Goal: Information Seeking & Learning: Check status

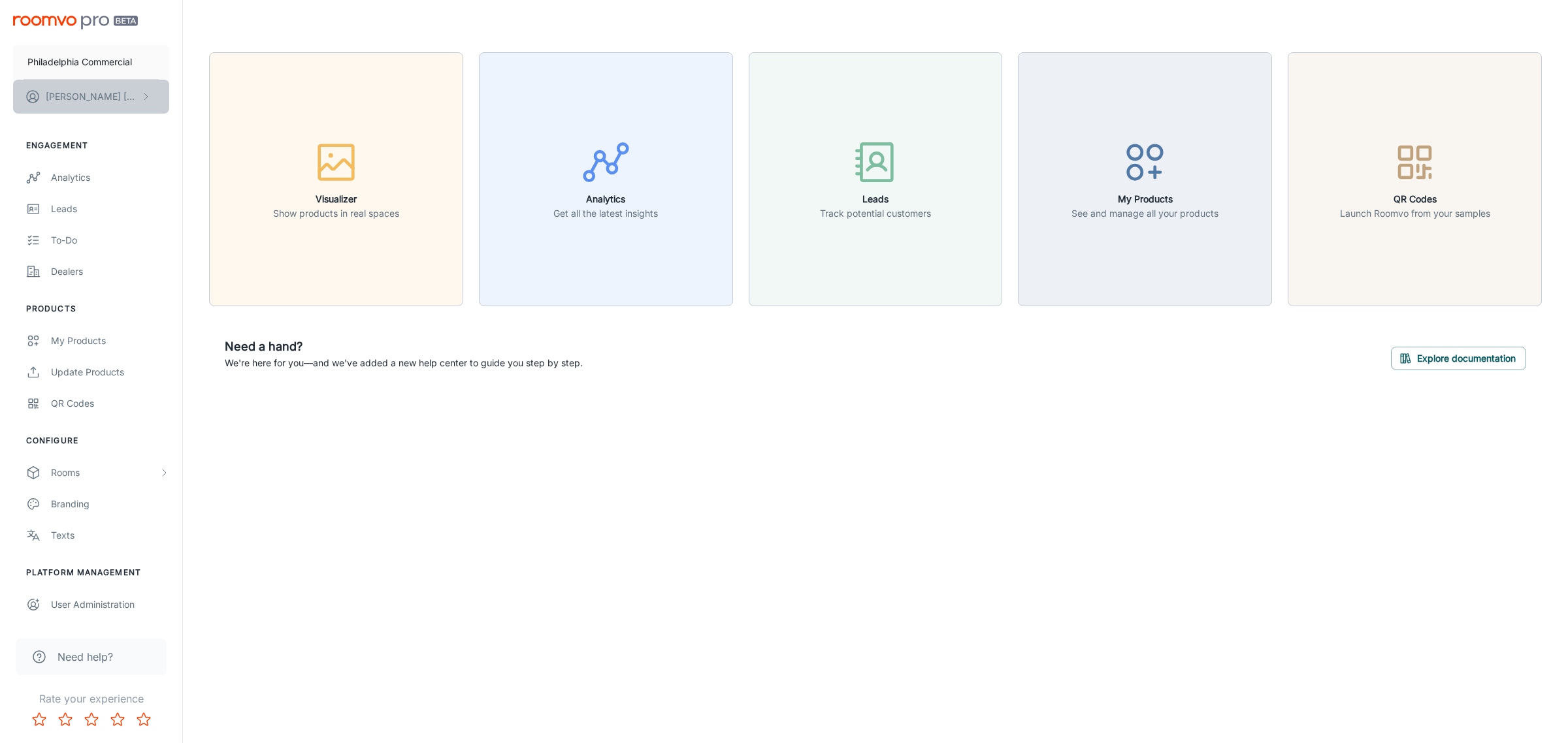
click at [131, 86] on button "Gabriela Casas" at bounding box center [91, 96] width 156 height 34
click at [133, 57] on div at bounding box center [784, 372] width 1568 height 743
click at [90, 59] on p "Philadelphia Commercial" at bounding box center [79, 61] width 104 height 15
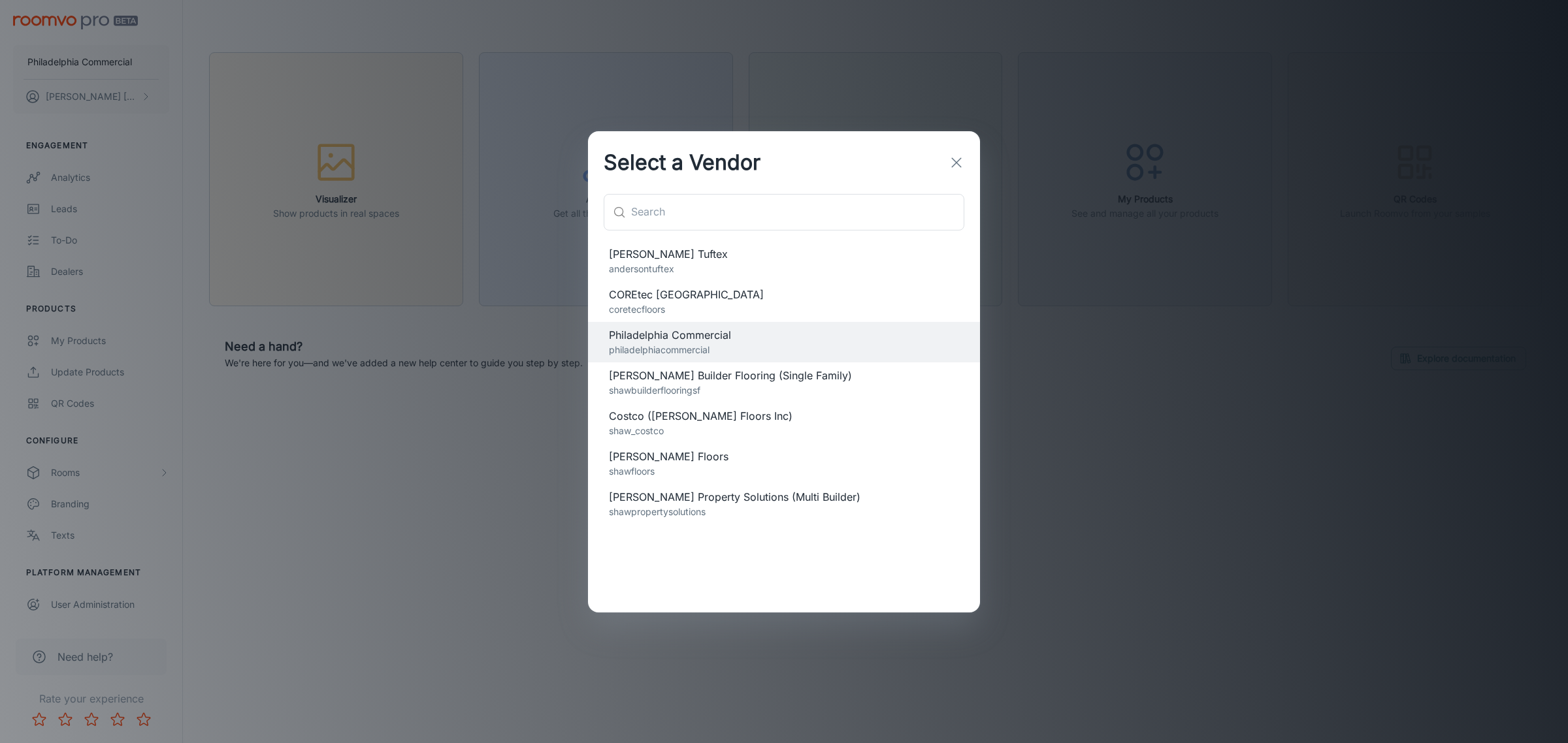
click at [682, 305] on p "coretecfloors" at bounding box center [783, 309] width 350 height 15
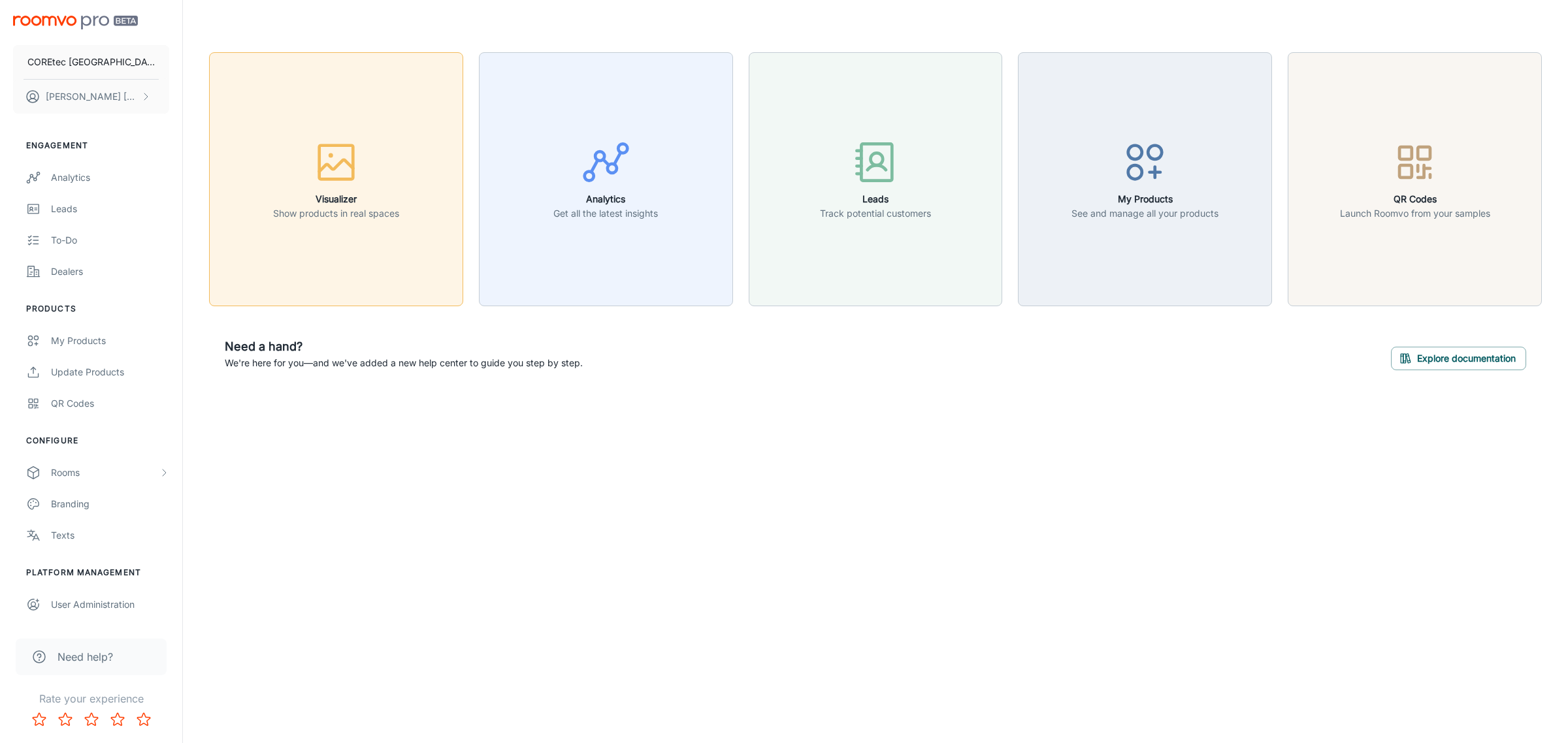
click at [403, 245] on button "Visualizer Show products in real spaces" at bounding box center [336, 180] width 254 height 254
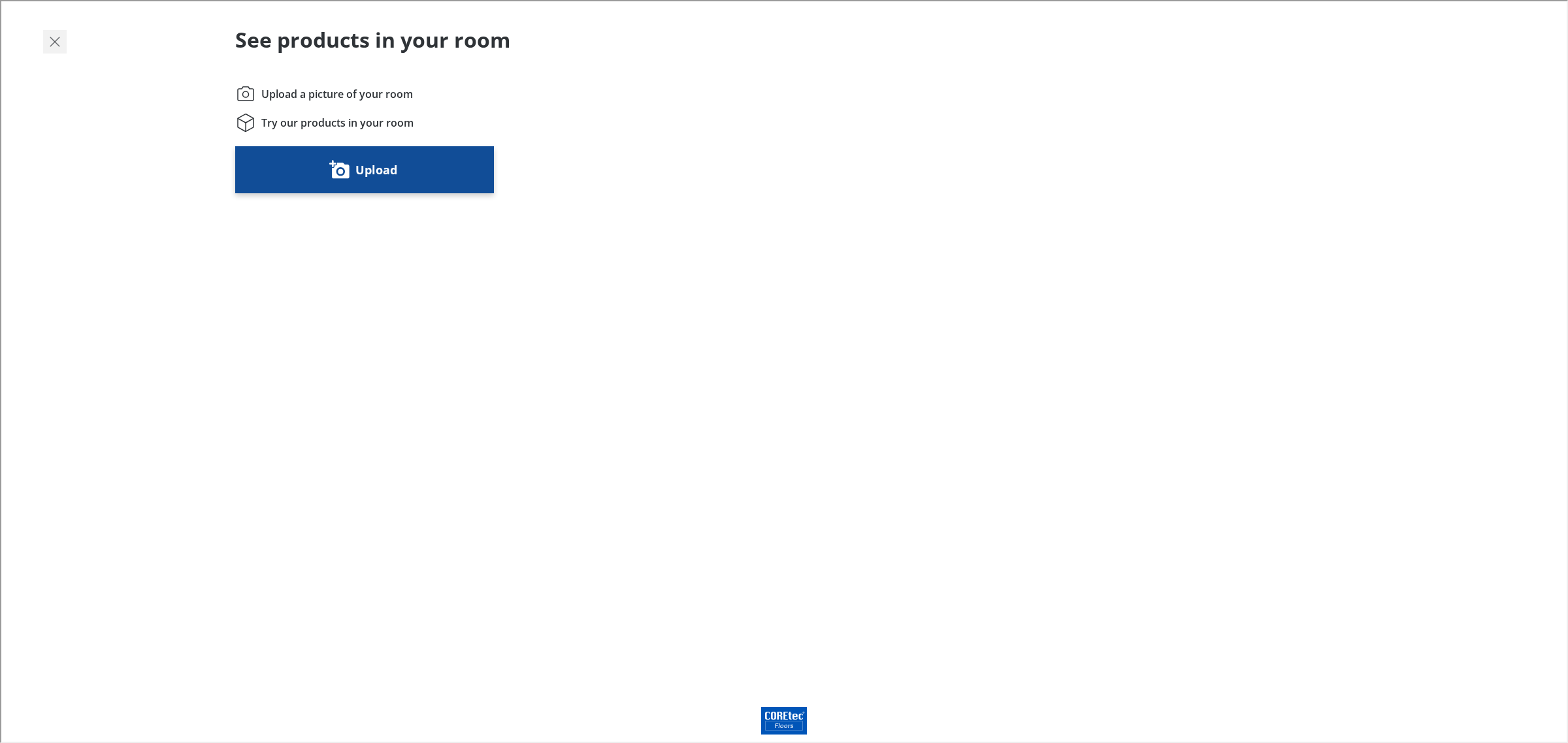
click at [50, 38] on icon "Exit visualizer" at bounding box center [53, 40] width 16 height 16
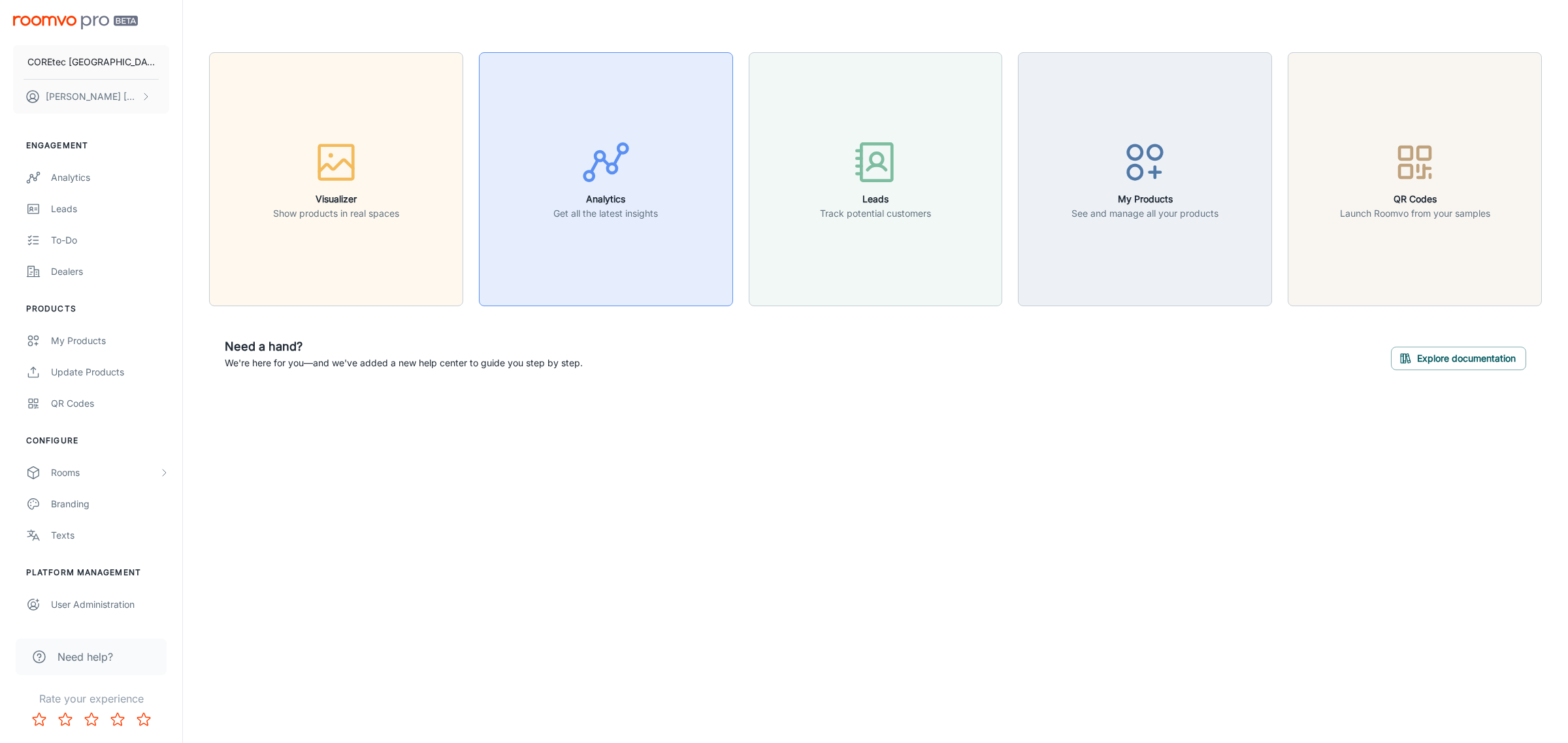
click at [615, 250] on button "Analytics Get all the latest insights" at bounding box center [606, 180] width 254 height 254
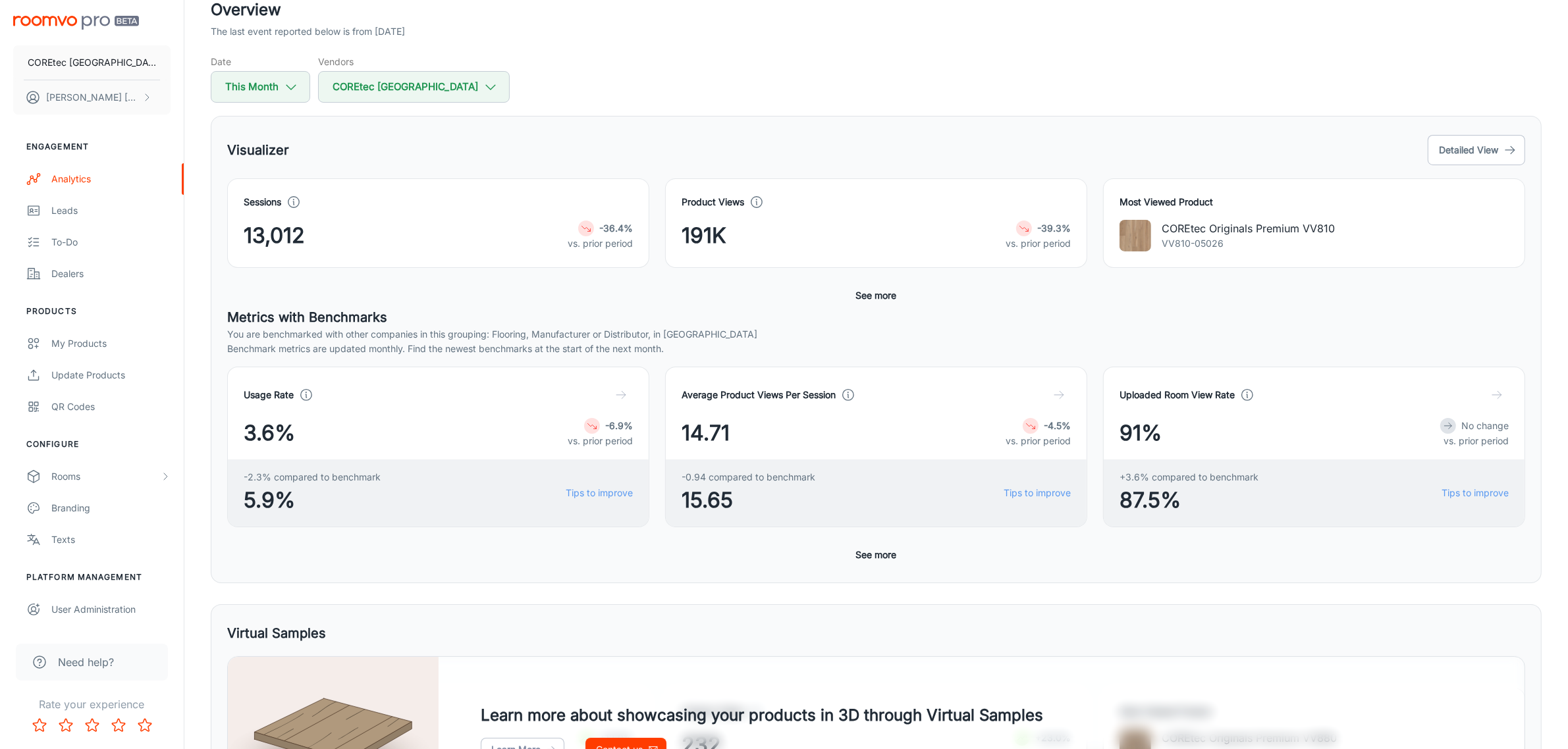
scroll to position [80, 0]
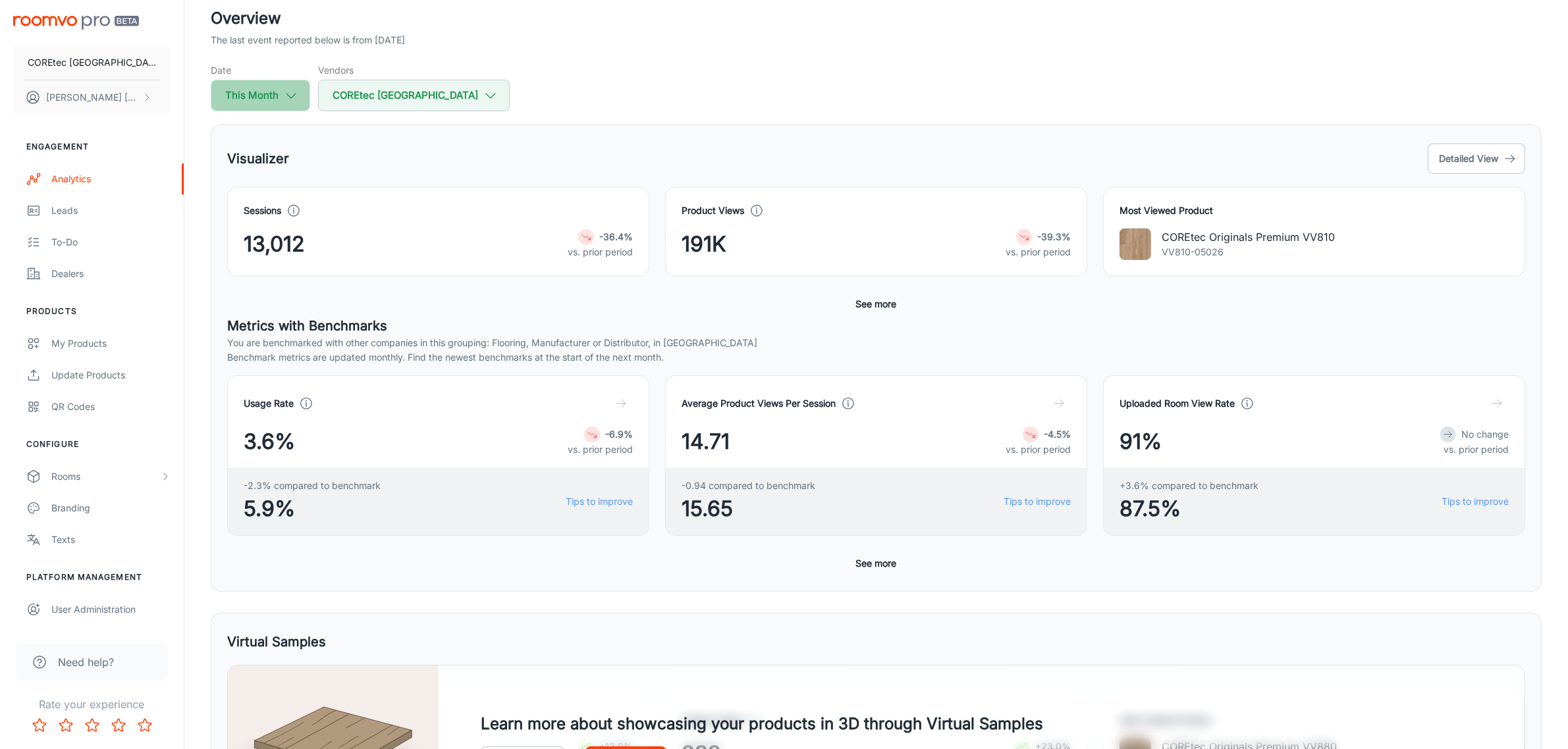
click at [288, 91] on icon "button" at bounding box center [291, 95] width 15 height 15
select select "8"
select select "2025"
select select "8"
select select "2025"
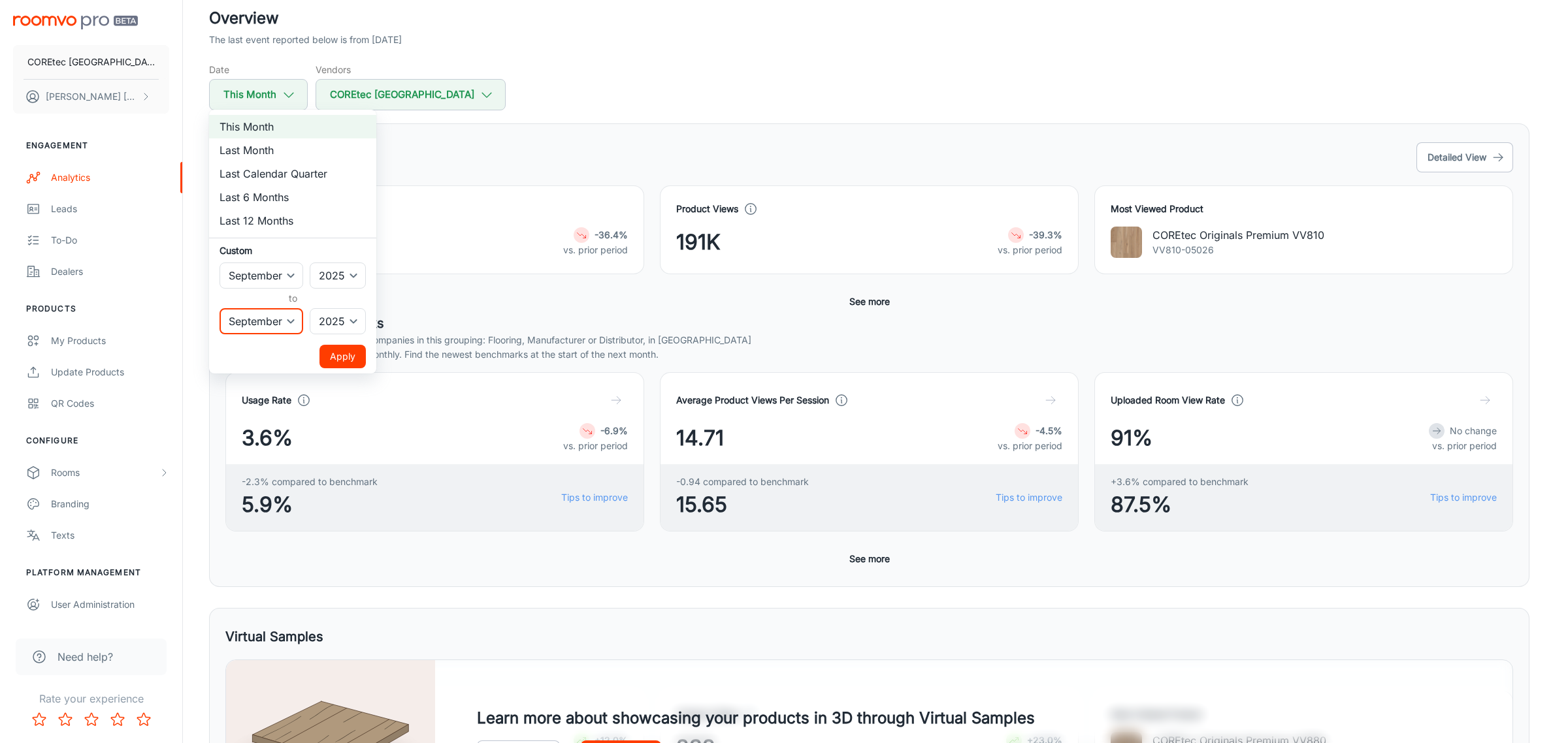
click at [293, 320] on select "January February March April May June July August September October November De…" at bounding box center [261, 321] width 84 height 26
click at [317, 232] on ul "This Month Last Month Last Calendar Quarter Last 6 Months Last 12 Months Custom…" at bounding box center [293, 242] width 167 height 264
click at [678, 113] on div at bounding box center [784, 372] width 1568 height 743
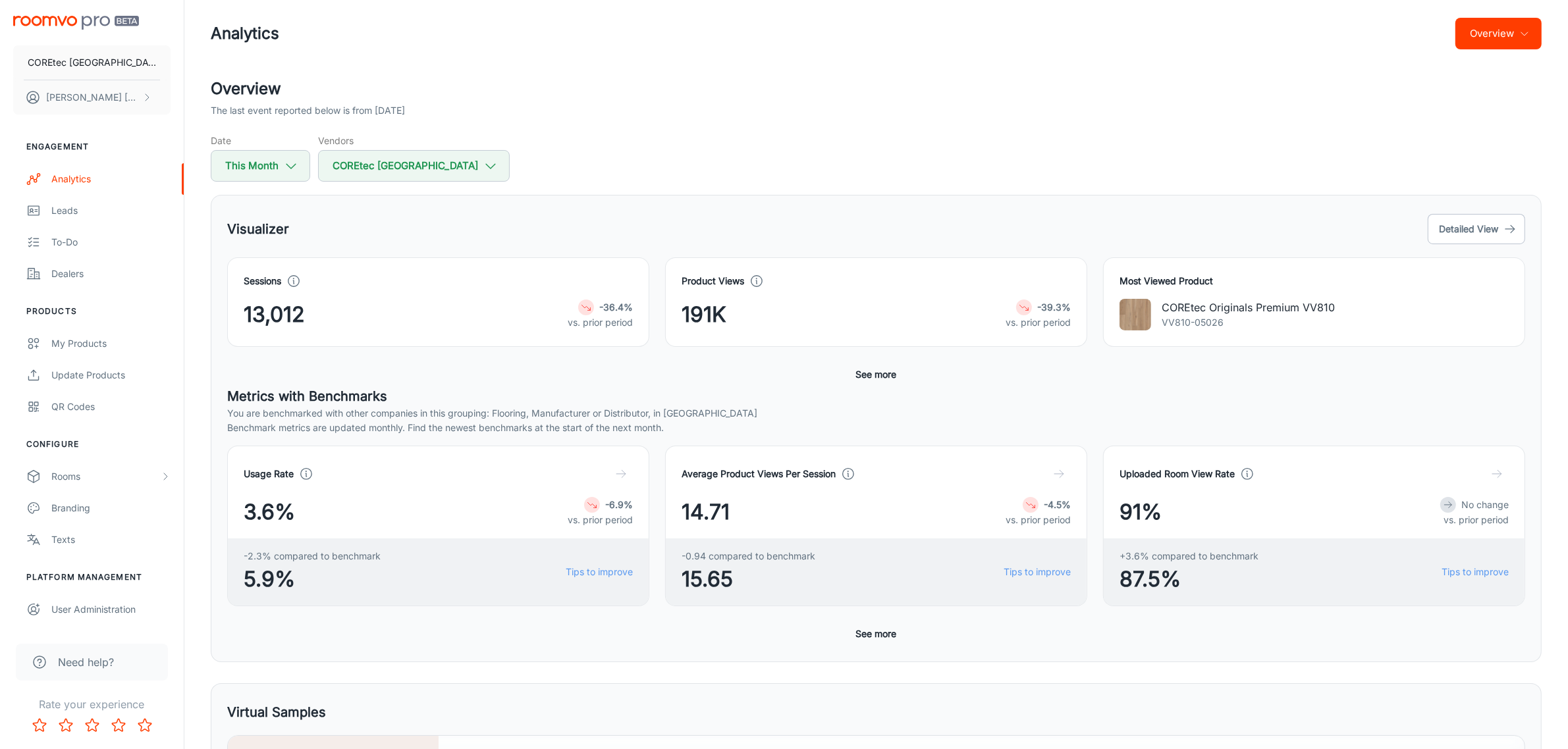
scroll to position [0, 0]
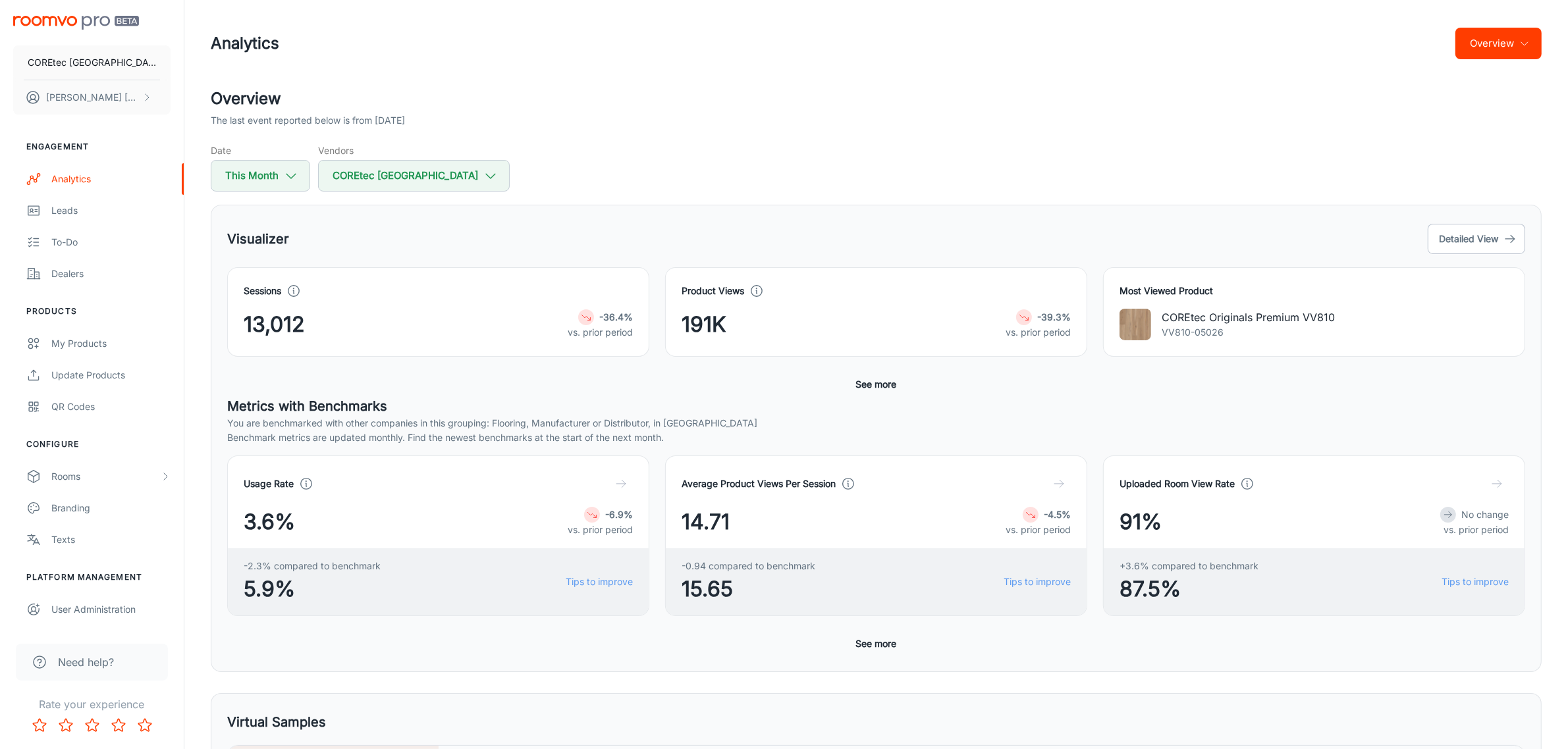
click at [1511, 38] on button "Overview" at bounding box center [1498, 43] width 86 height 31
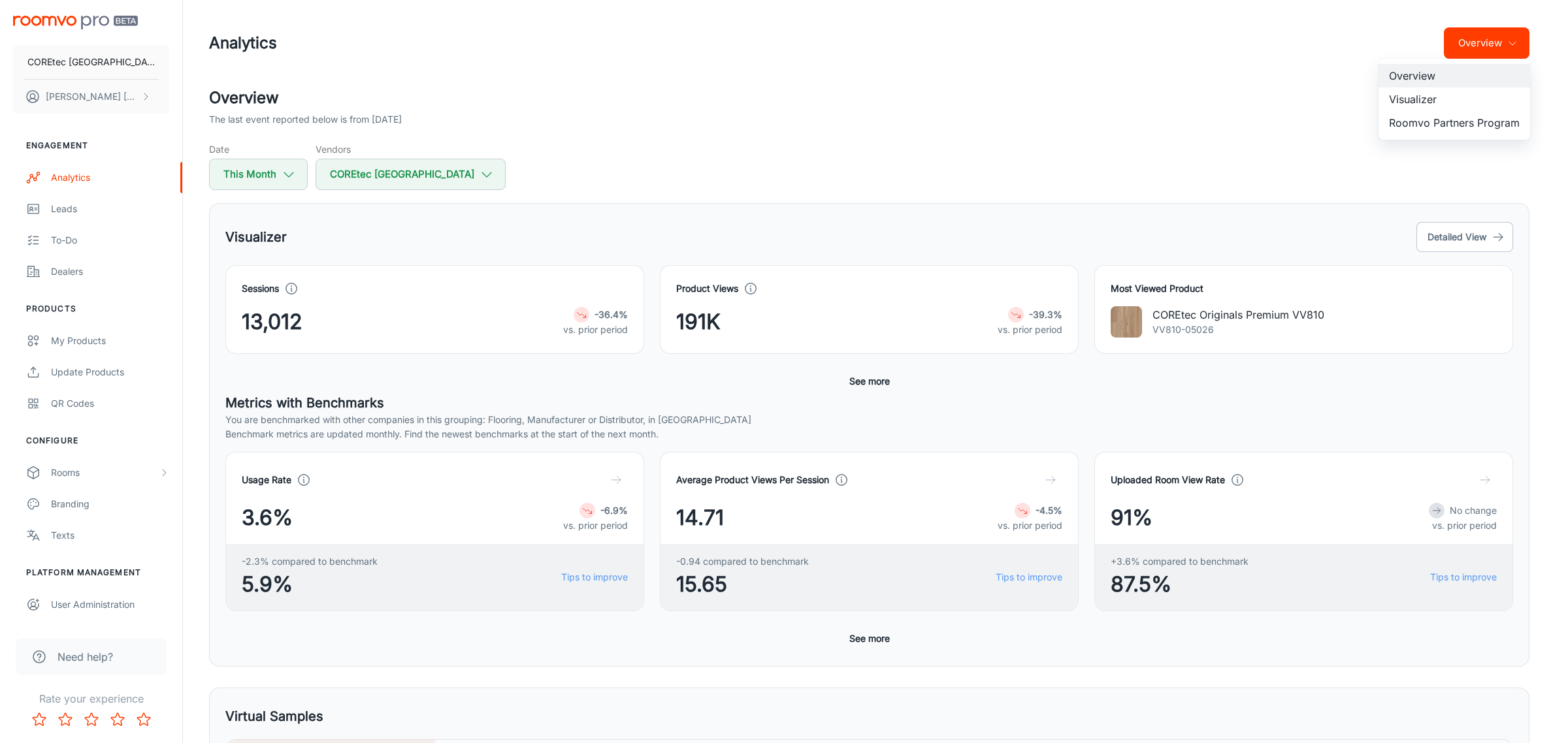
click at [1451, 98] on li "Visualizer" at bounding box center [1454, 99] width 151 height 23
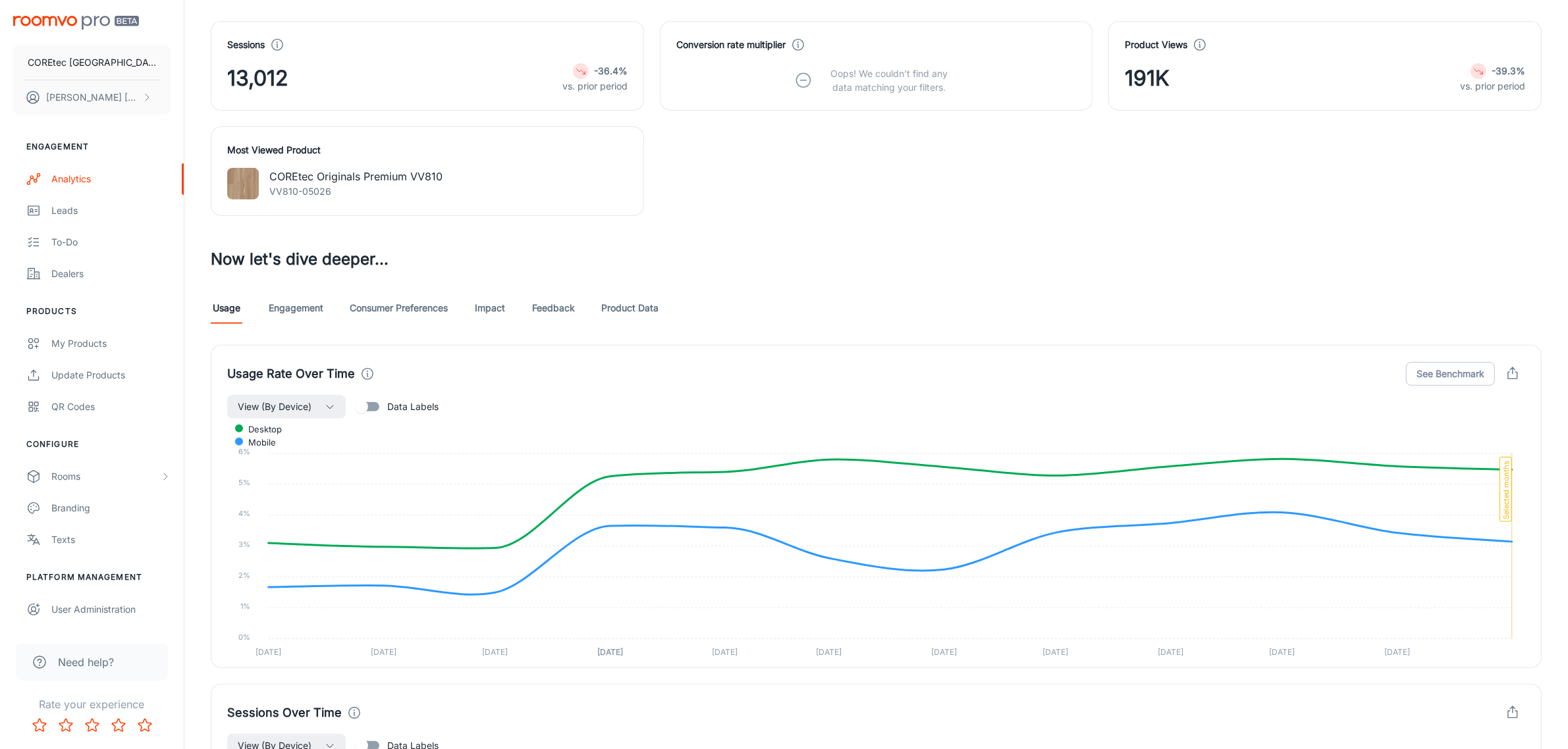
scroll to position [494, 0]
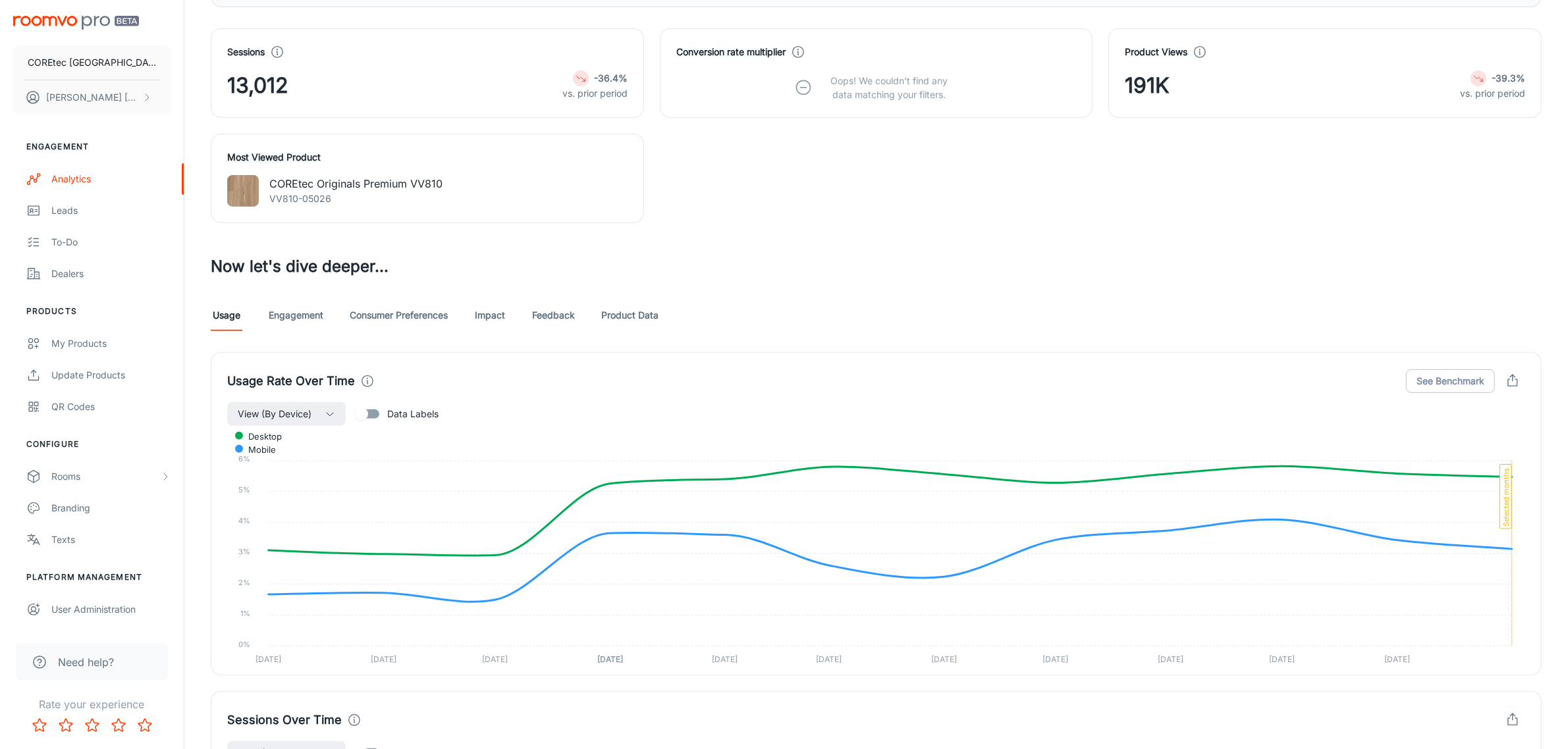
click at [501, 322] on link "Impact" at bounding box center [489, 315] width 31 height 31
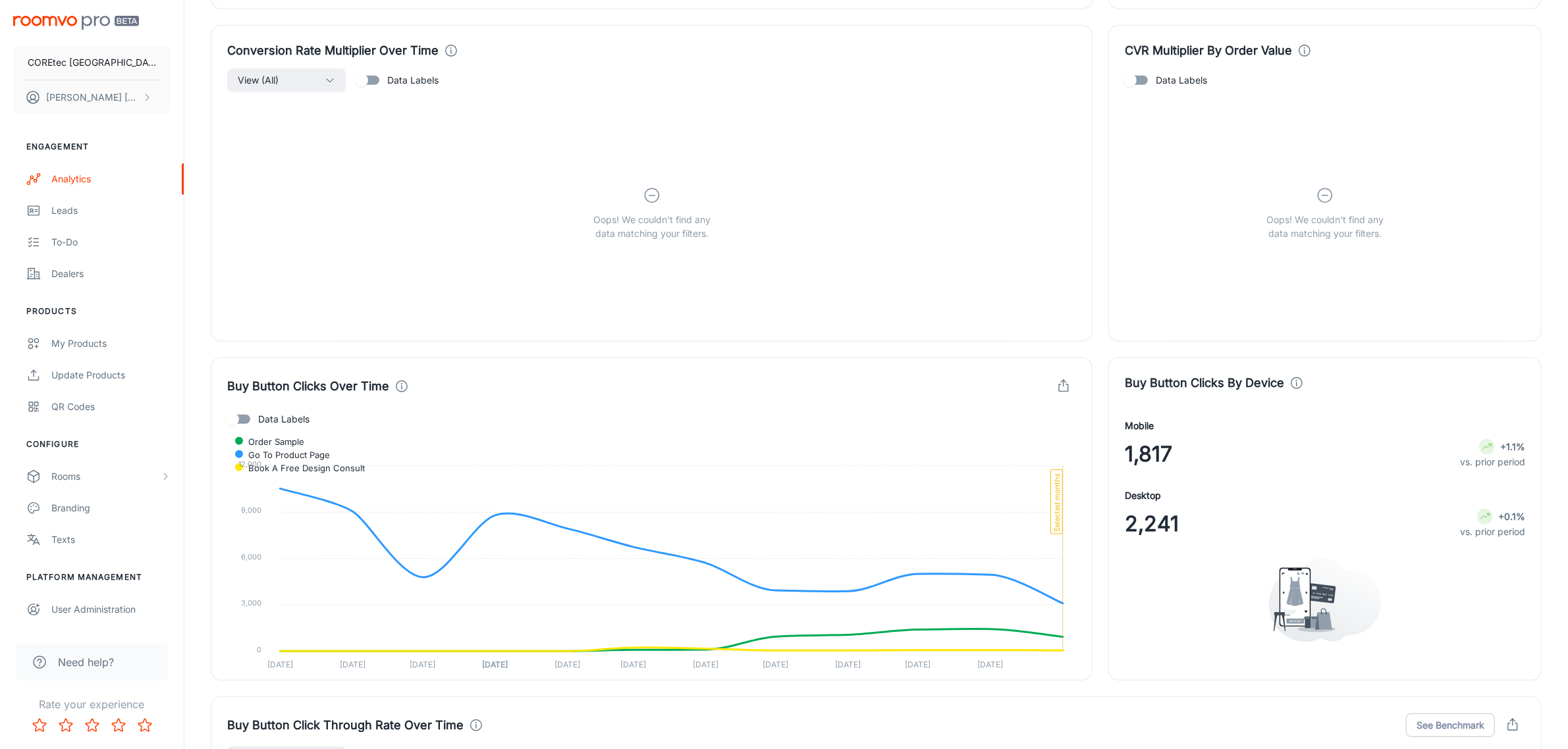
scroll to position [1234, 0]
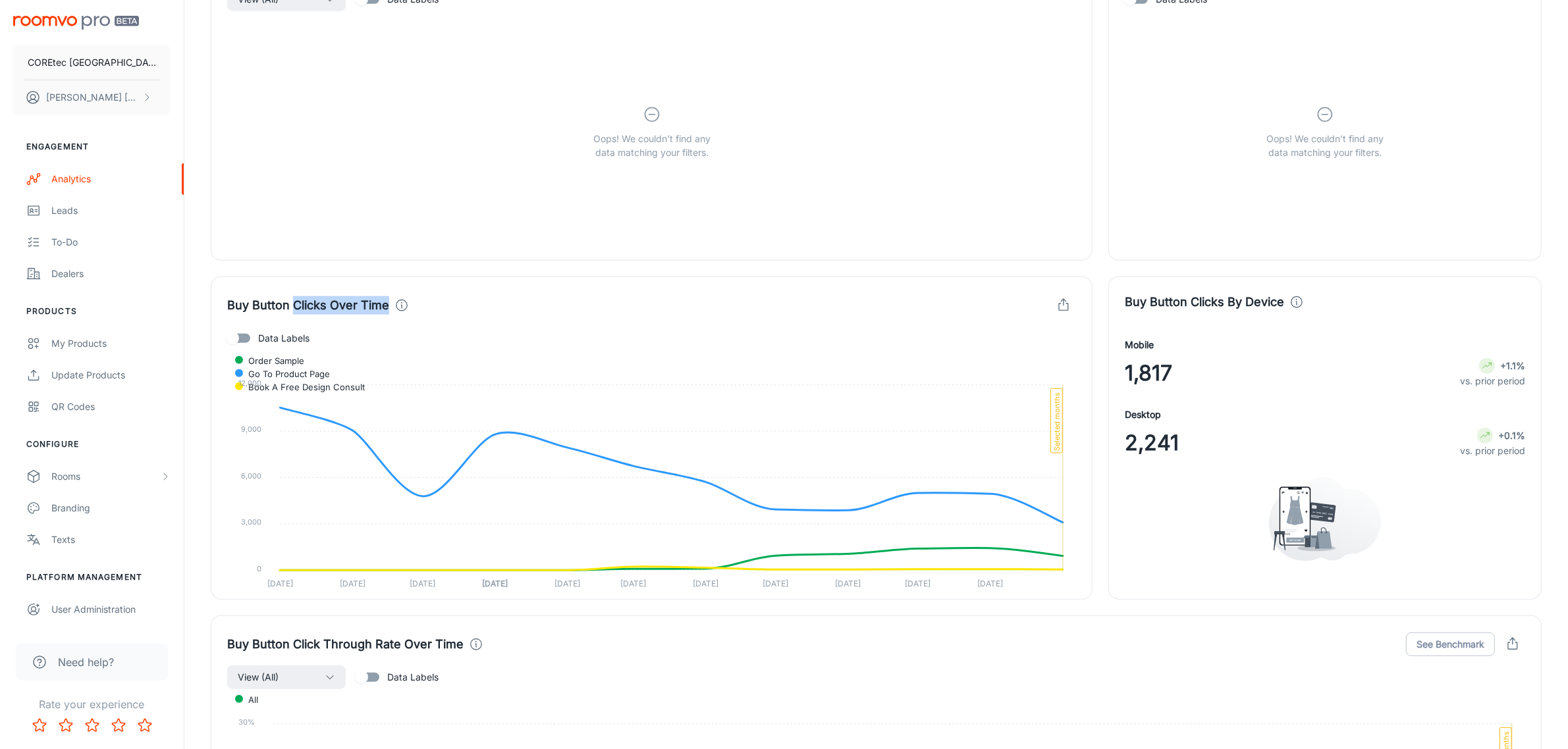
drag, startPoint x: 295, startPoint y: 311, endPoint x: 386, endPoint y: 311, distance: 91.0
click at [386, 311] on h4 "Buy Button Clicks Over Time" at bounding box center [308, 306] width 162 height 18
click at [363, 307] on h4 "Buy Button Clicks Over Time" at bounding box center [308, 306] width 162 height 18
click at [274, 340] on span "Data Labels" at bounding box center [284, 338] width 52 height 15
click at [270, 340] on input "Data Labels" at bounding box center [233, 338] width 75 height 25
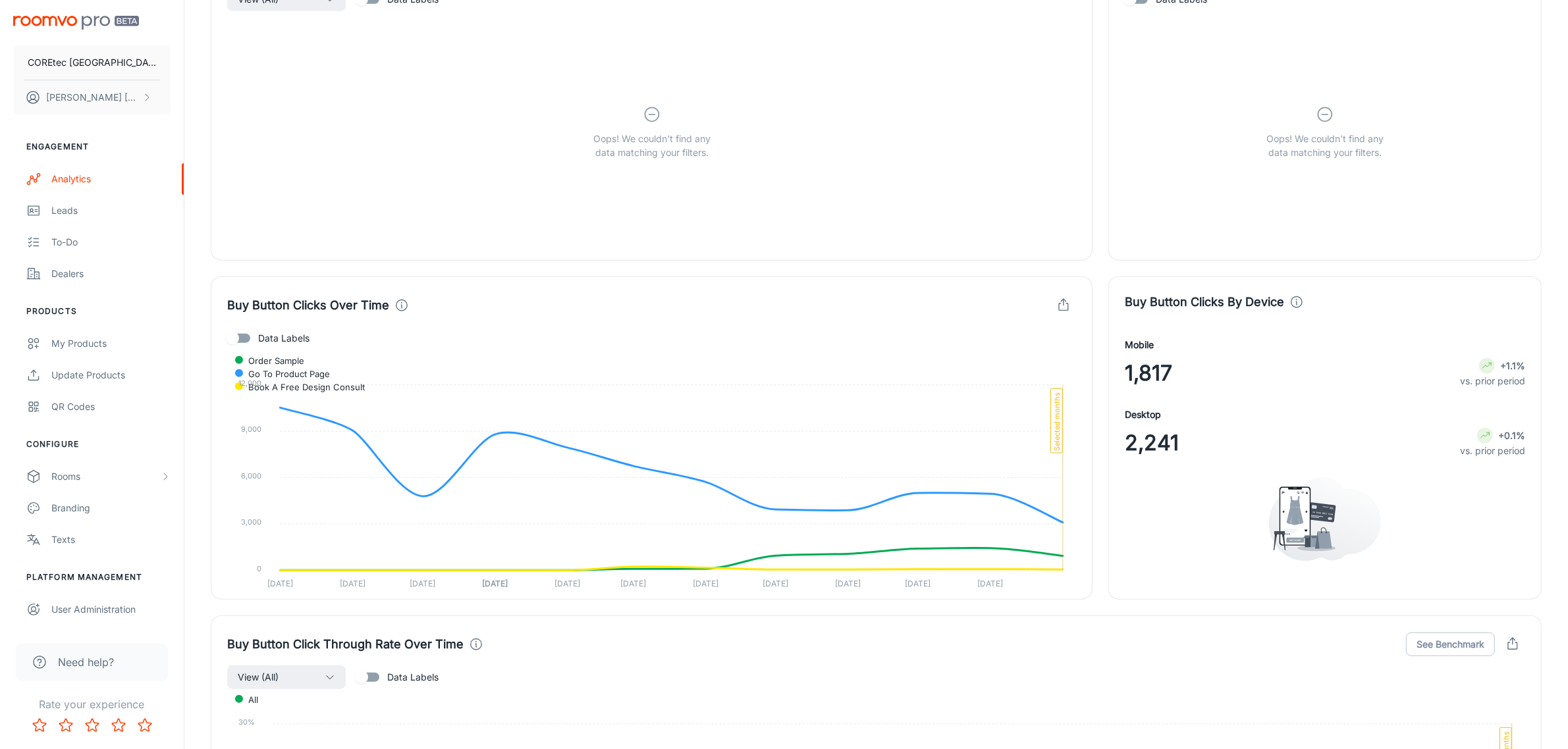
checkbox input "true"
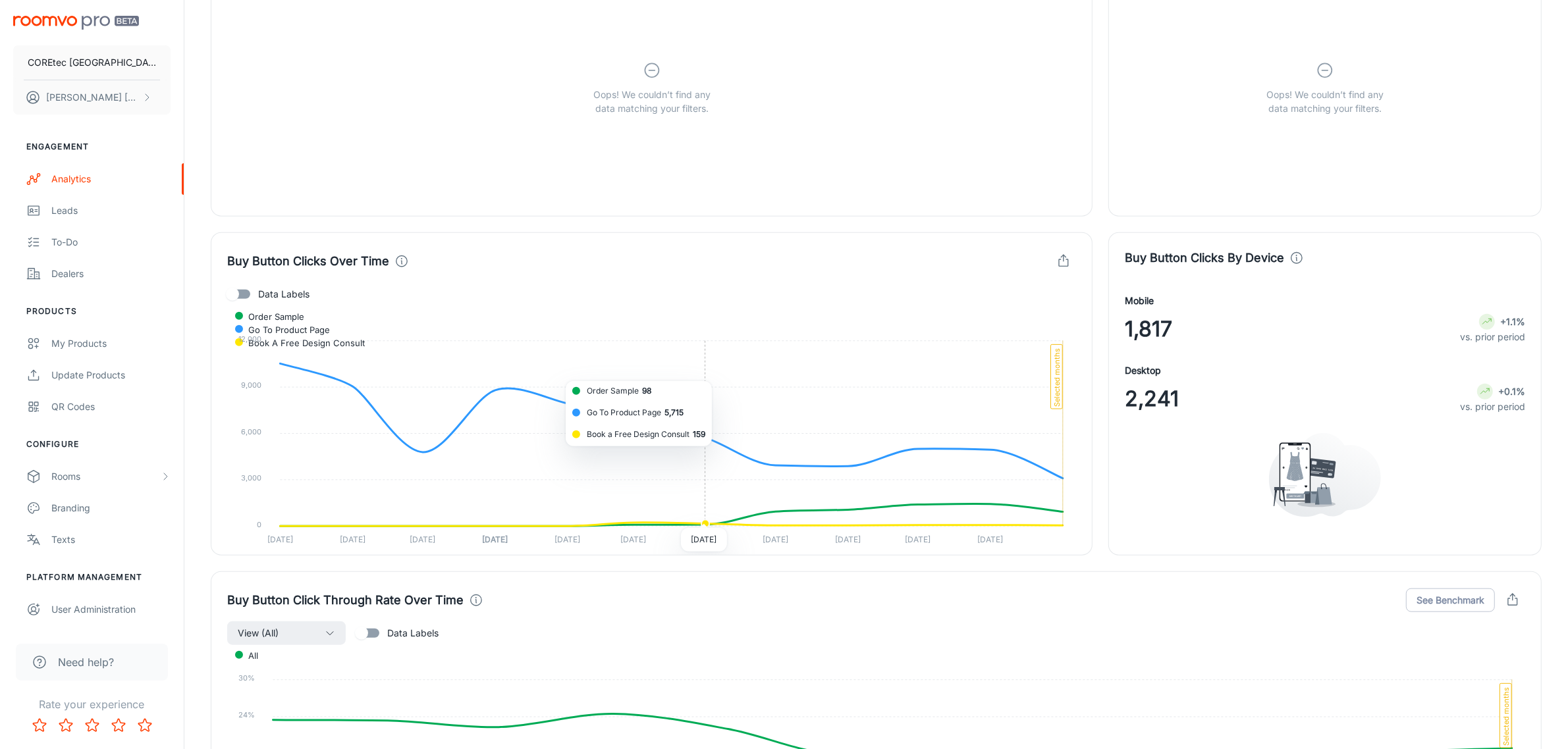
scroll to position [1316, 0]
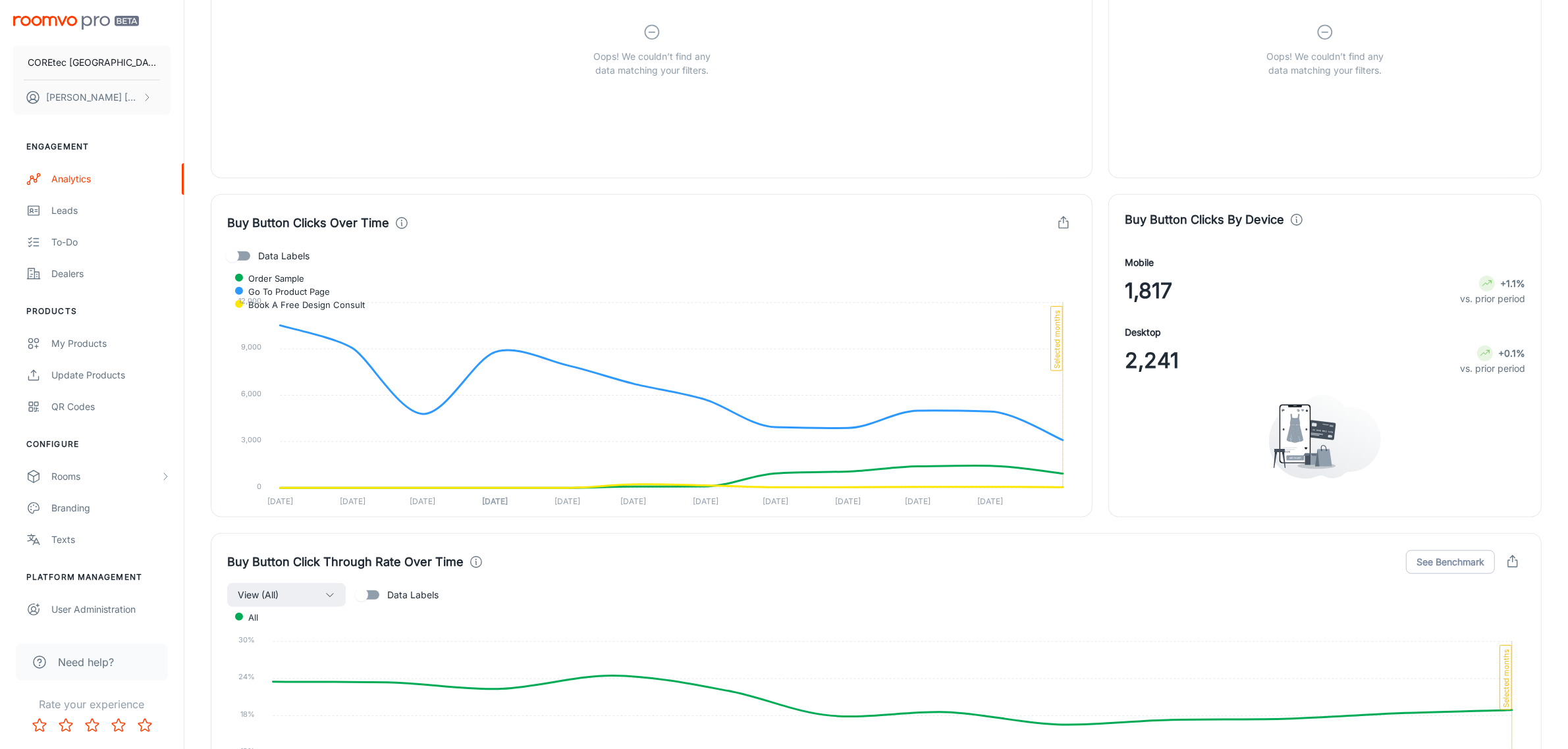
click at [249, 251] on input "Data Labels" at bounding box center [233, 256] width 75 height 25
checkbox input "true"
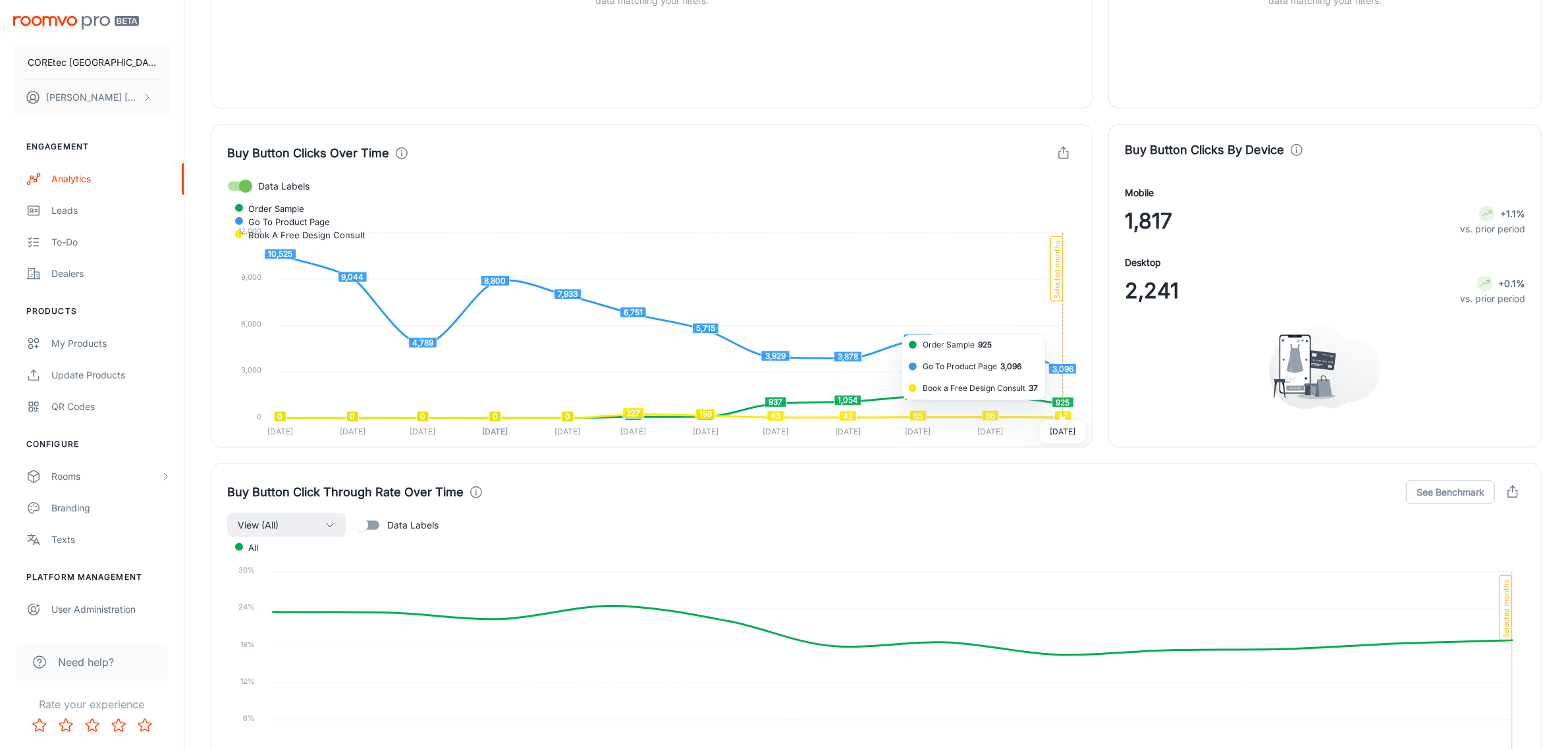
scroll to position [1481, 0]
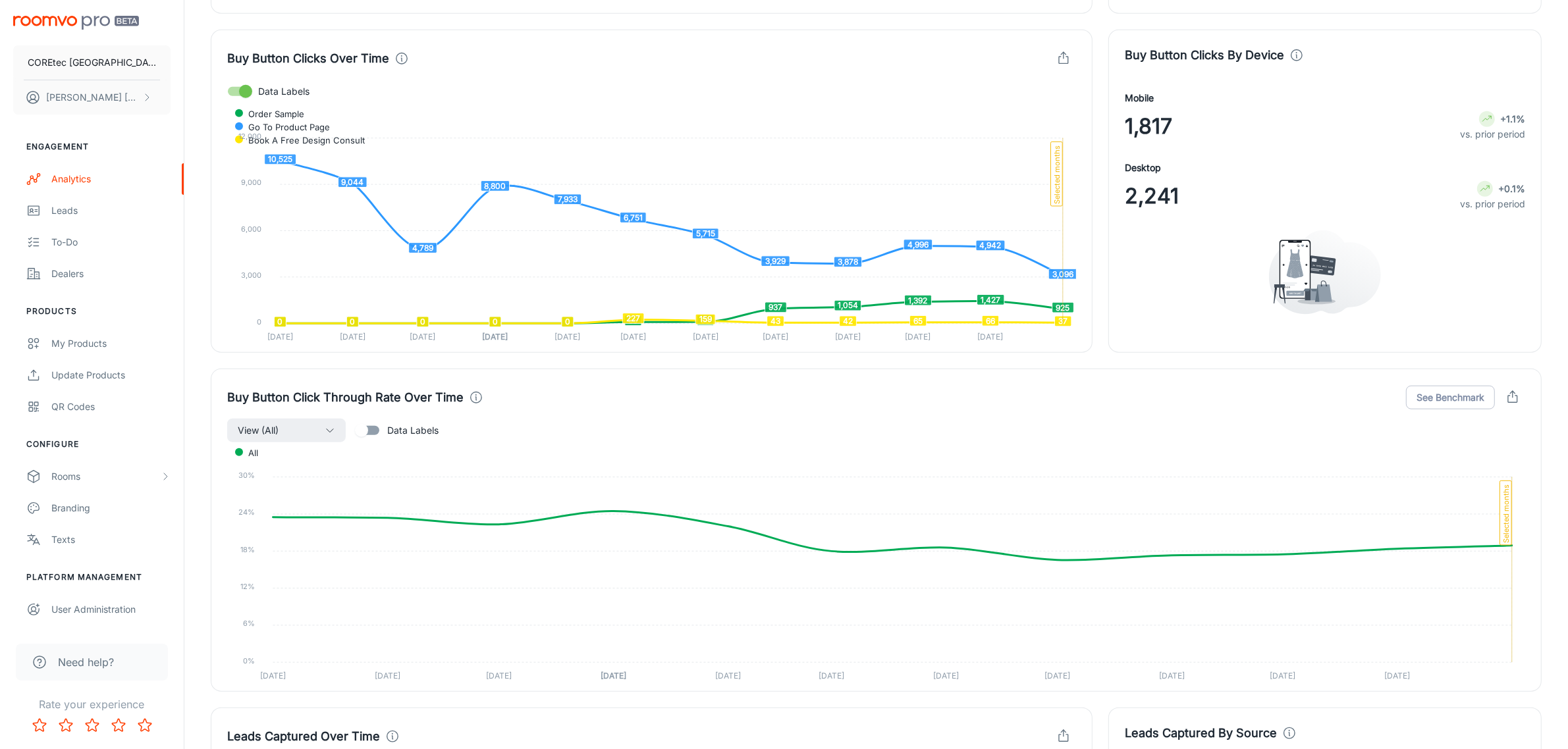
click at [380, 429] on input "Data Labels" at bounding box center [361, 431] width 75 height 25
checkbox input "true"
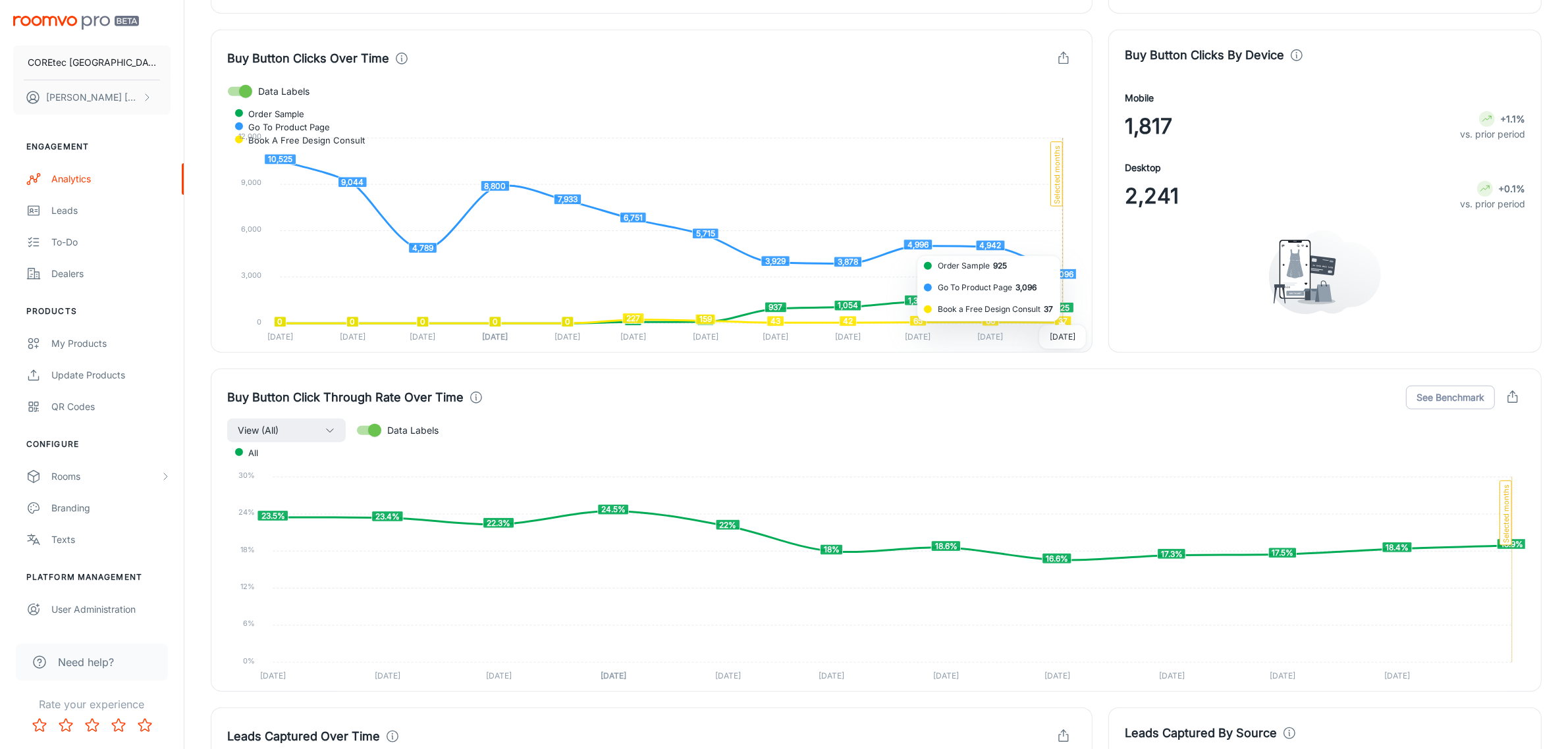
click at [1061, 324] on foreignobject "Order Sample Go To Product Page Book a Free Design Consult" at bounding box center [651, 223] width 849 height 240
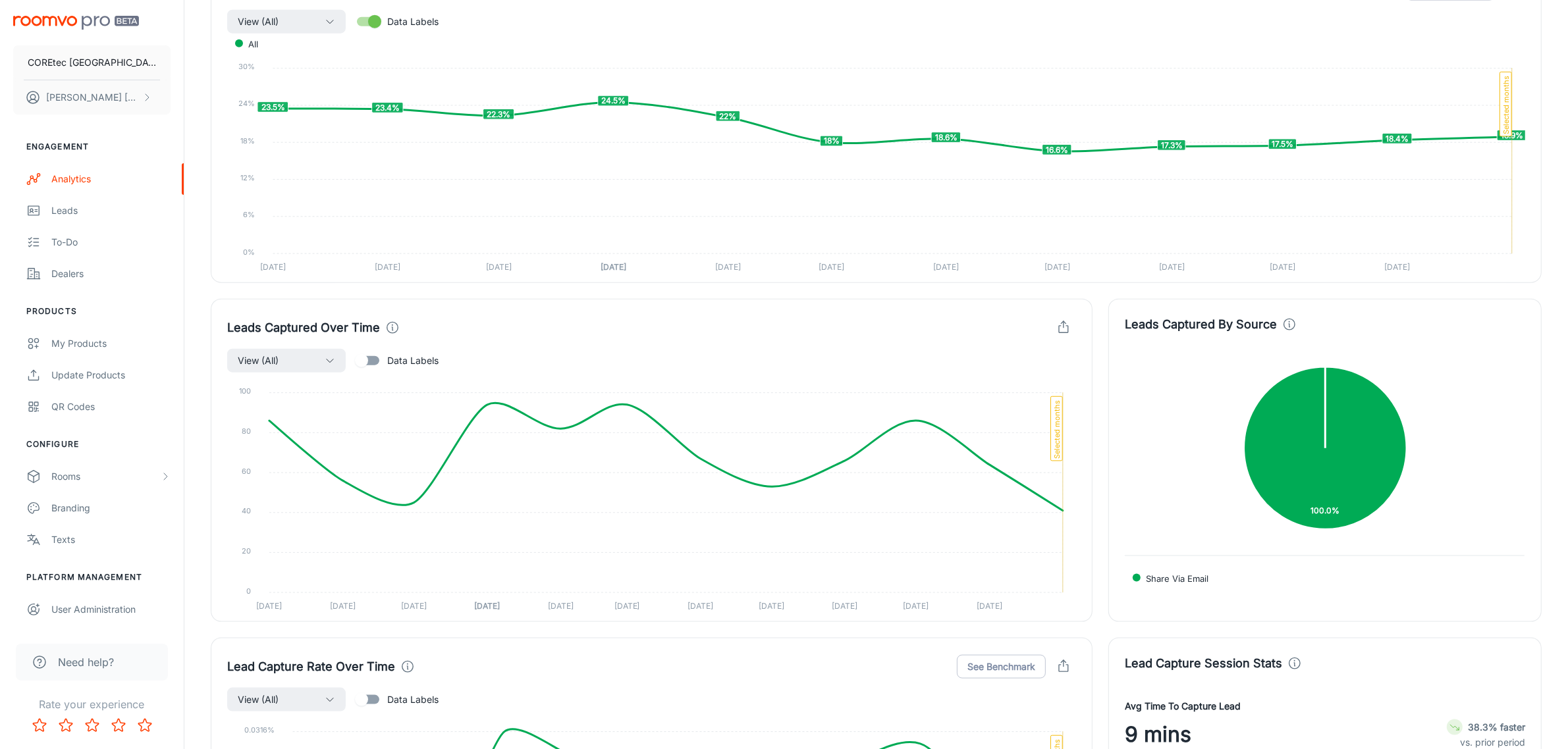
scroll to position [1893, 0]
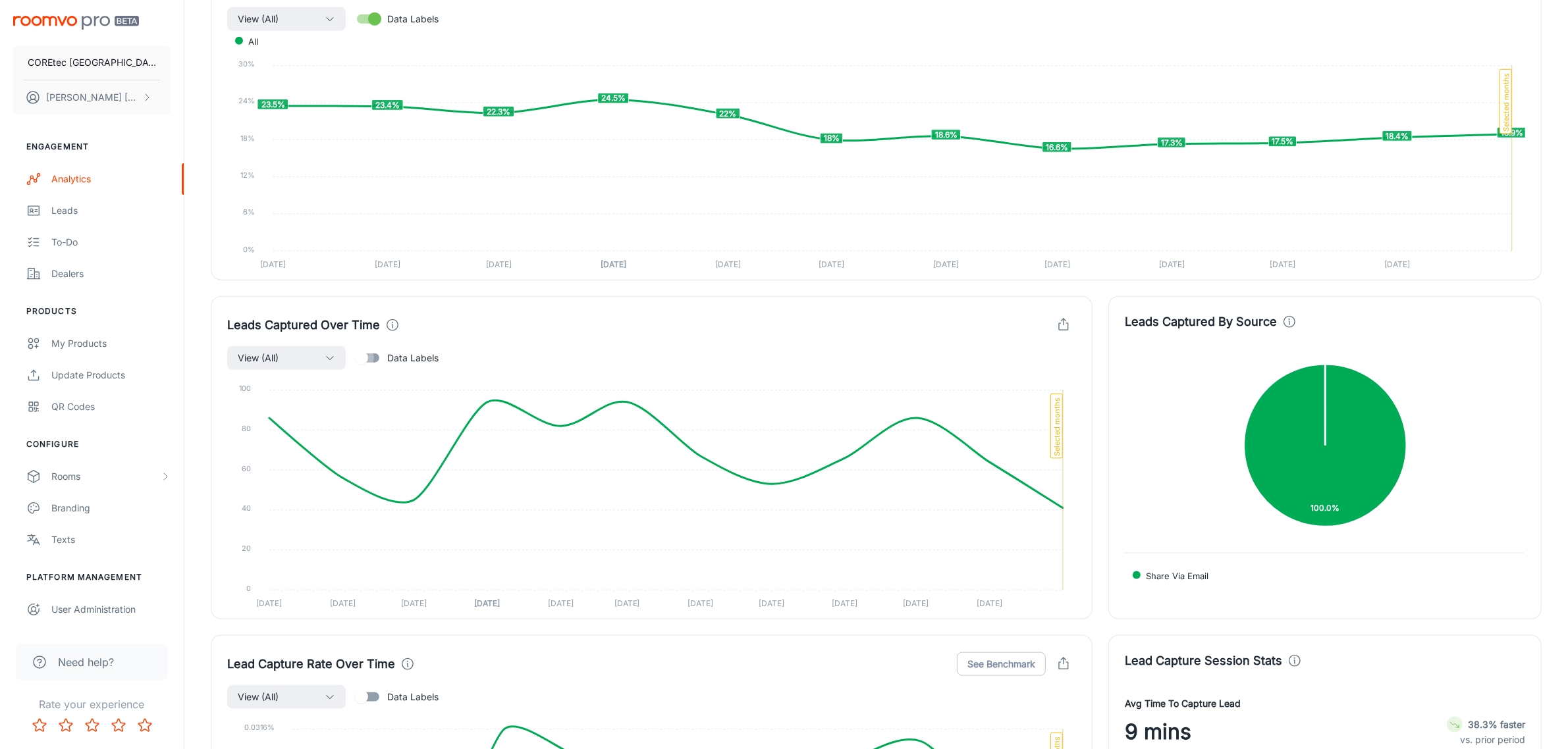
click at [374, 366] on input "Data Labels" at bounding box center [361, 358] width 75 height 25
checkbox input "true"
click at [315, 366] on button "View (All)" at bounding box center [286, 358] width 118 height 24
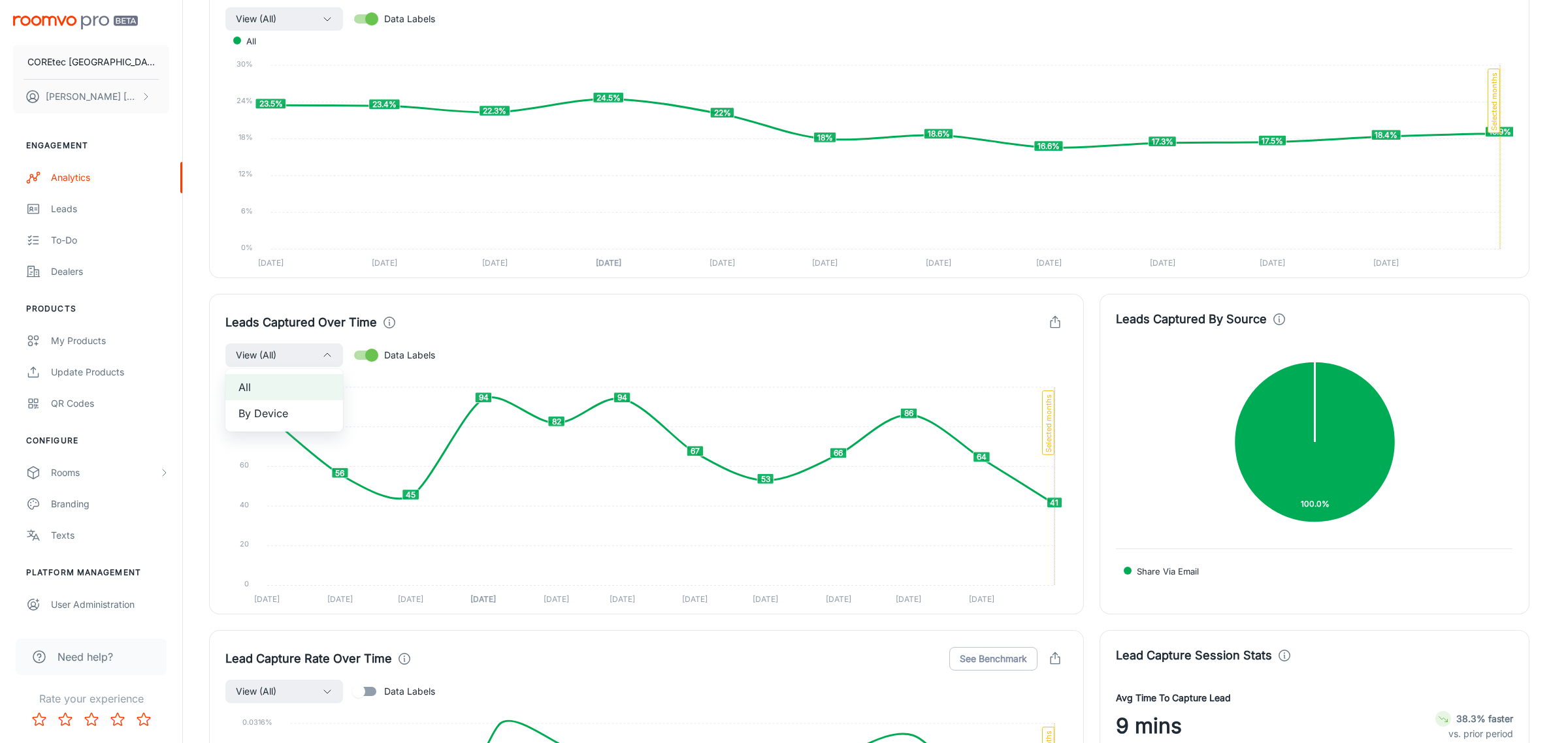
click at [622, 378] on div at bounding box center [784, 372] width 1568 height 743
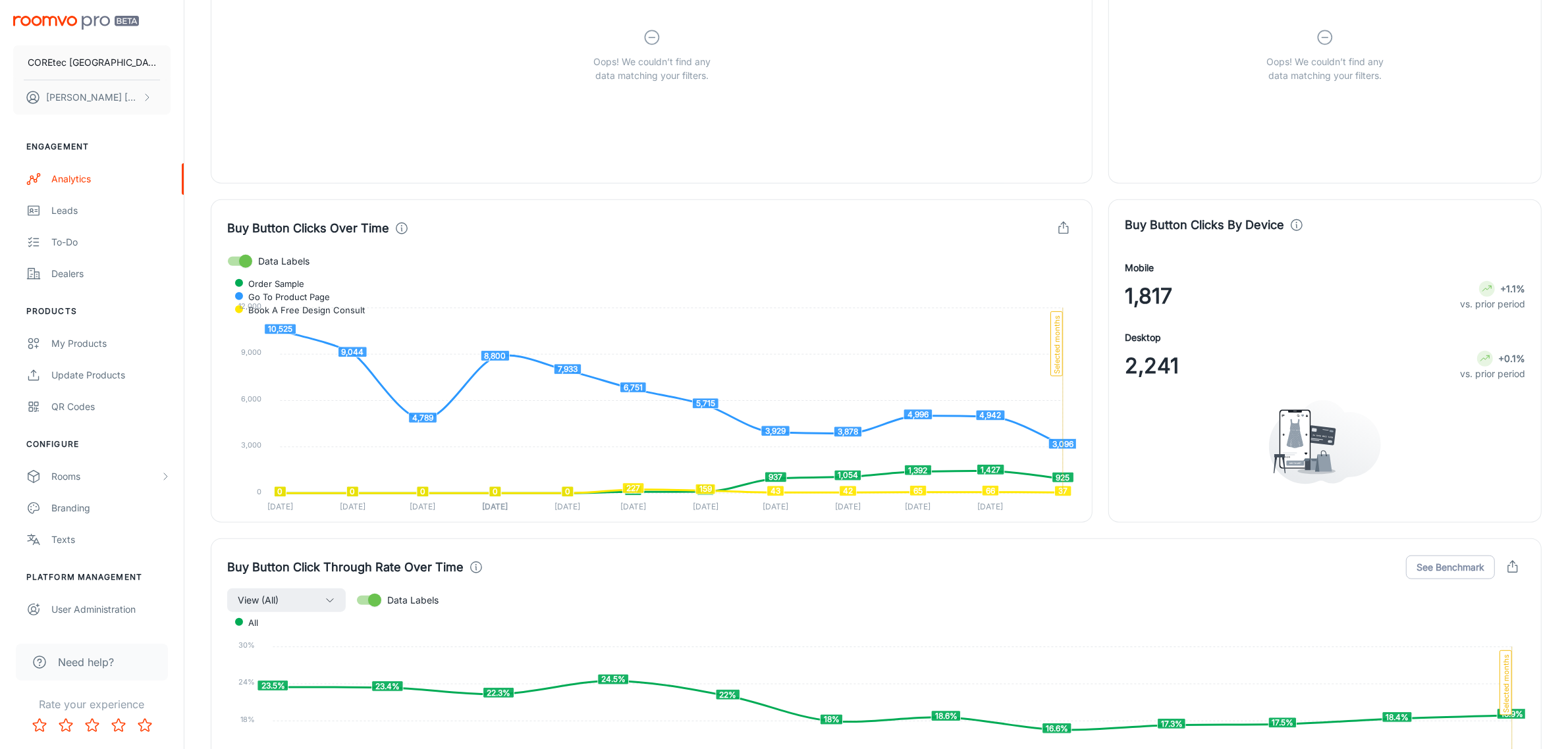
scroll to position [1282, 0]
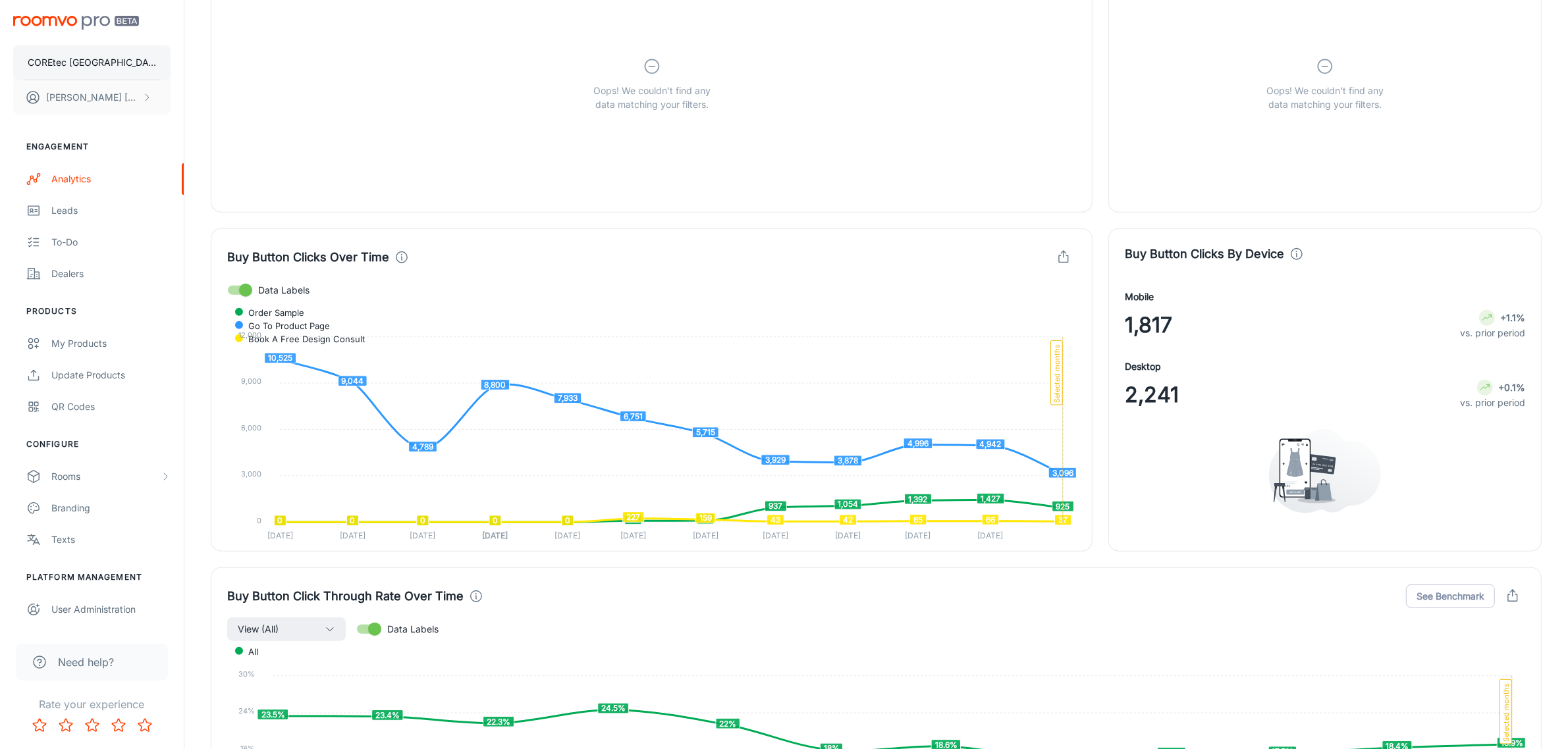
click at [139, 63] on button "COREtec [GEOGRAPHIC_DATA]" at bounding box center [92, 62] width 157 height 34
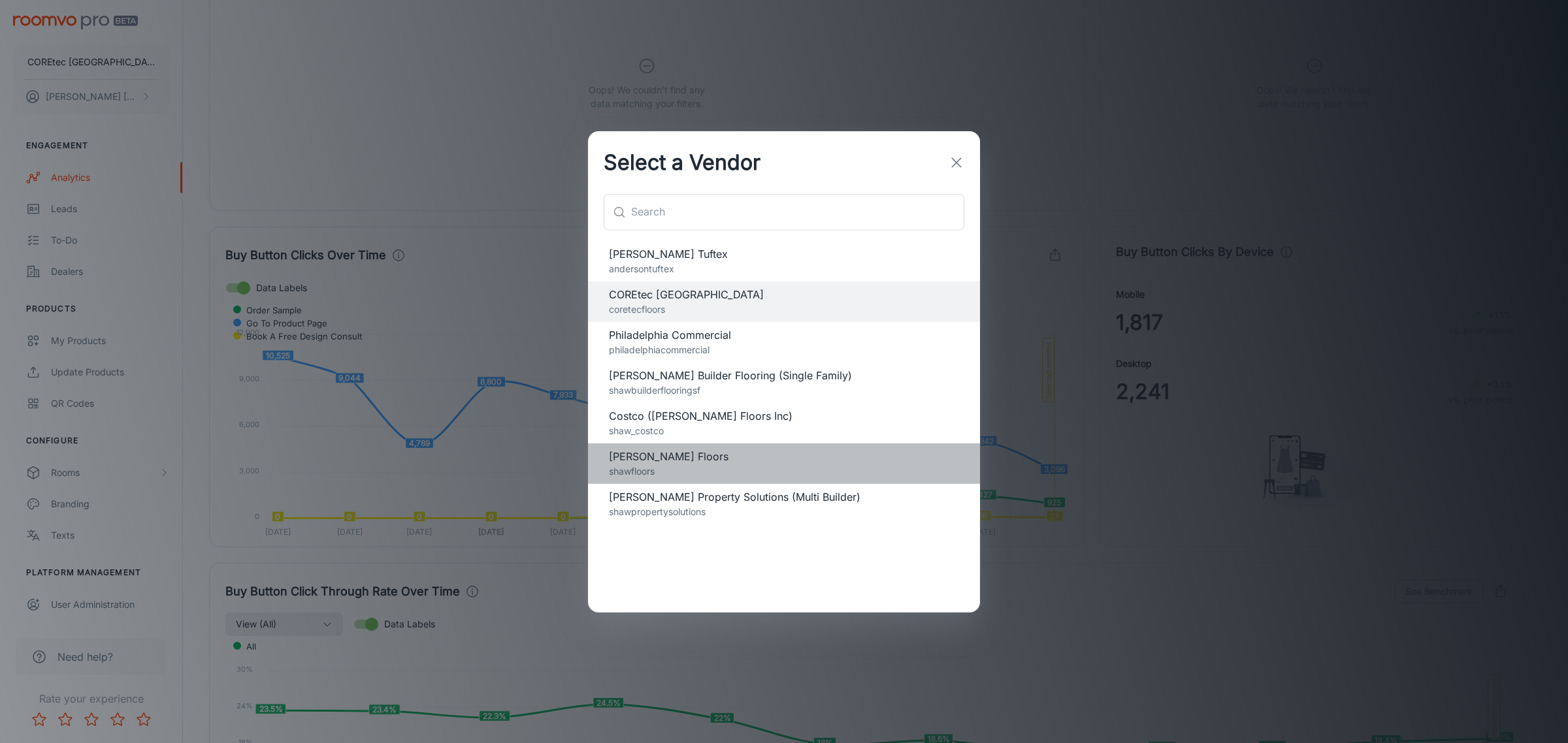
click at [660, 454] on span "[PERSON_NAME] Floors" at bounding box center [783, 456] width 350 height 16
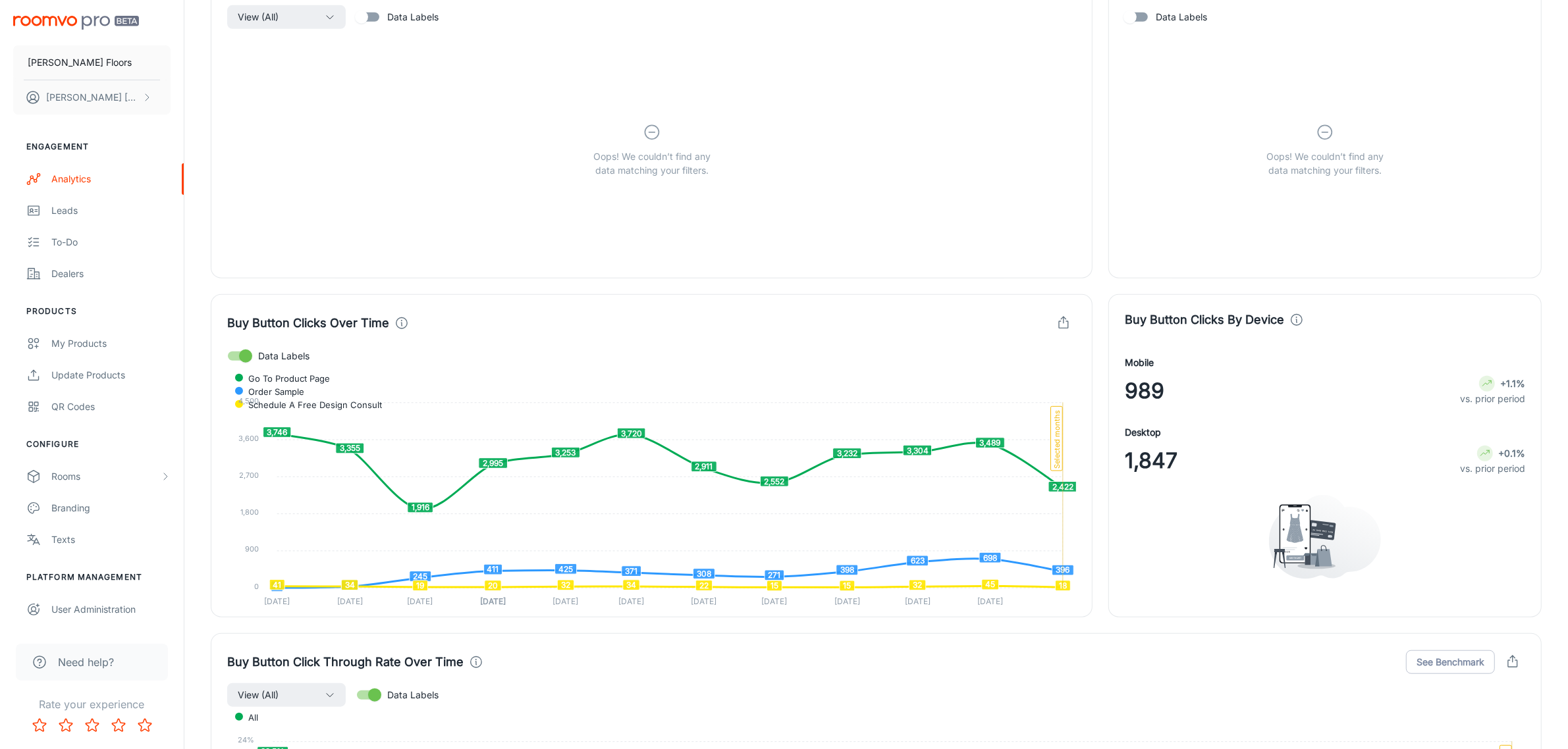
scroll to position [1234, 0]
